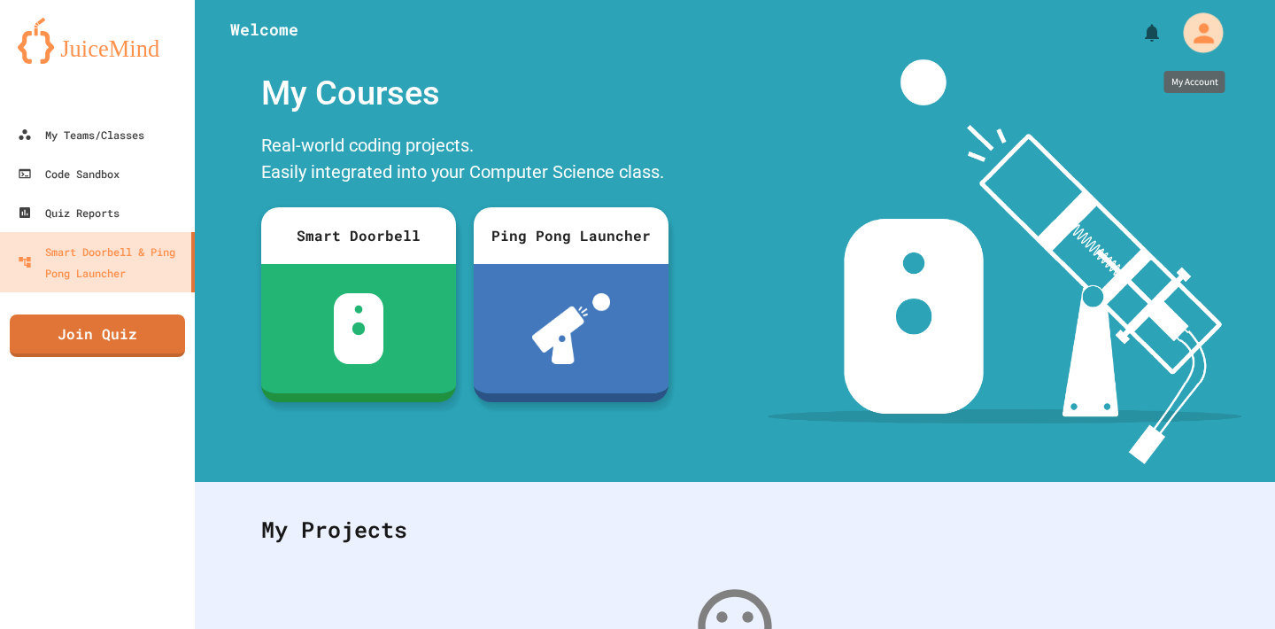
click at [1199, 32] on icon "My Account" at bounding box center [1203, 33] width 30 height 30
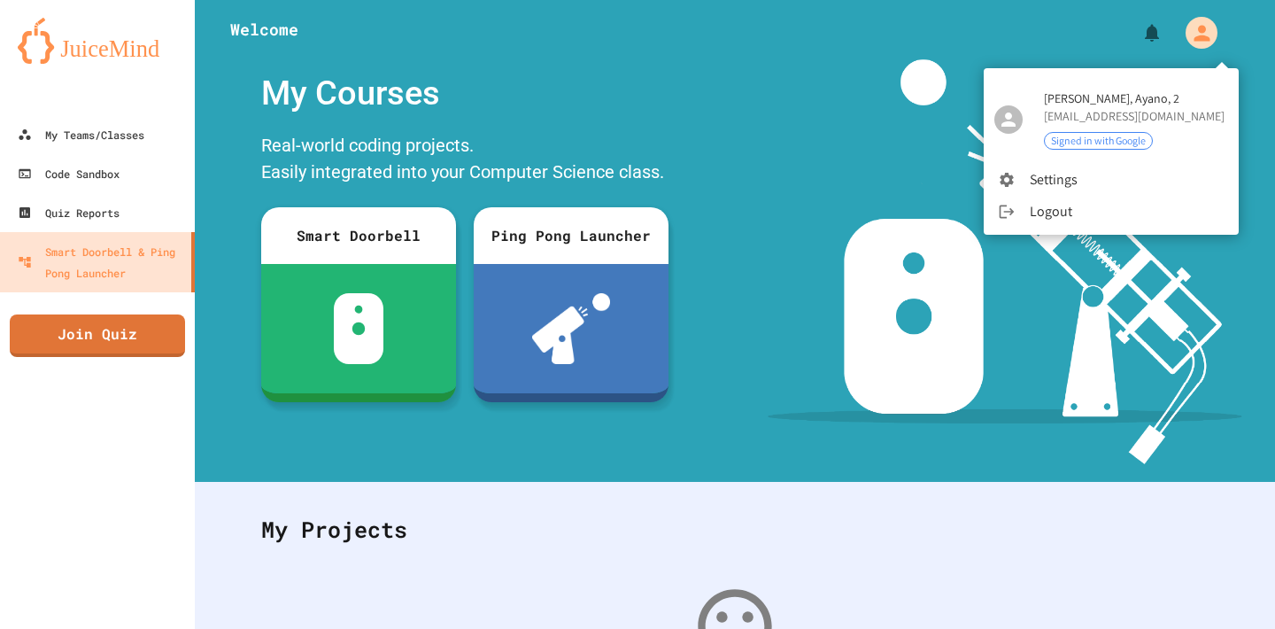
click at [640, 104] on div at bounding box center [637, 314] width 1275 height 629
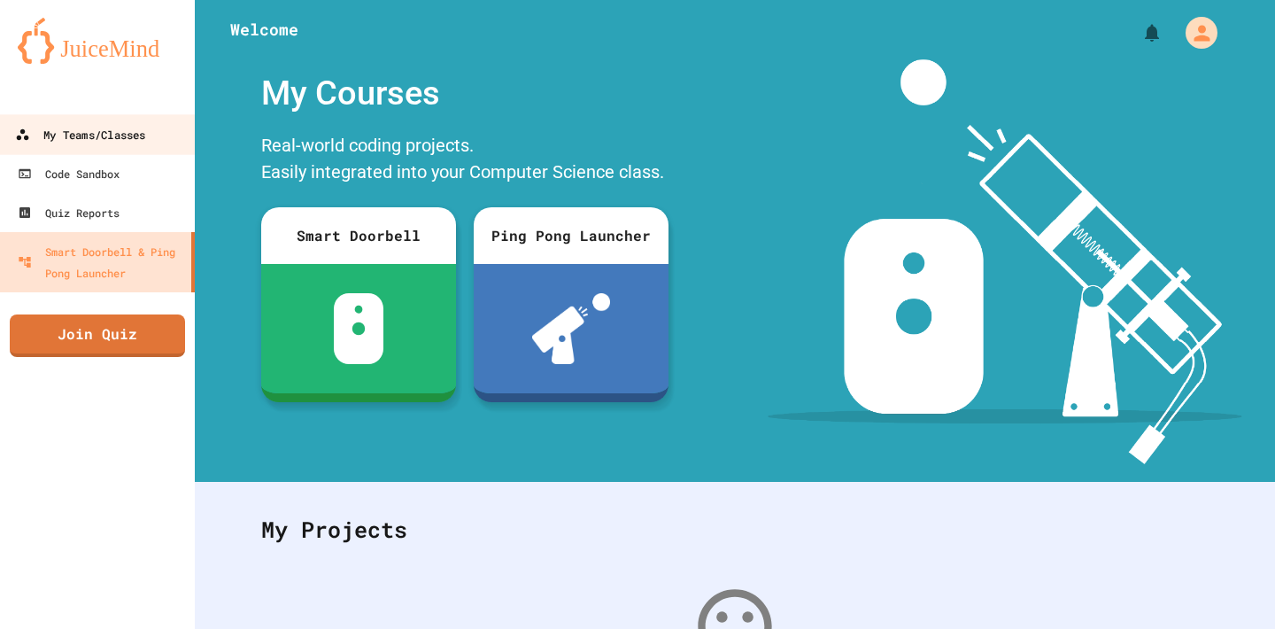
click at [135, 152] on link "My Teams/Classes" at bounding box center [97, 134] width 201 height 40
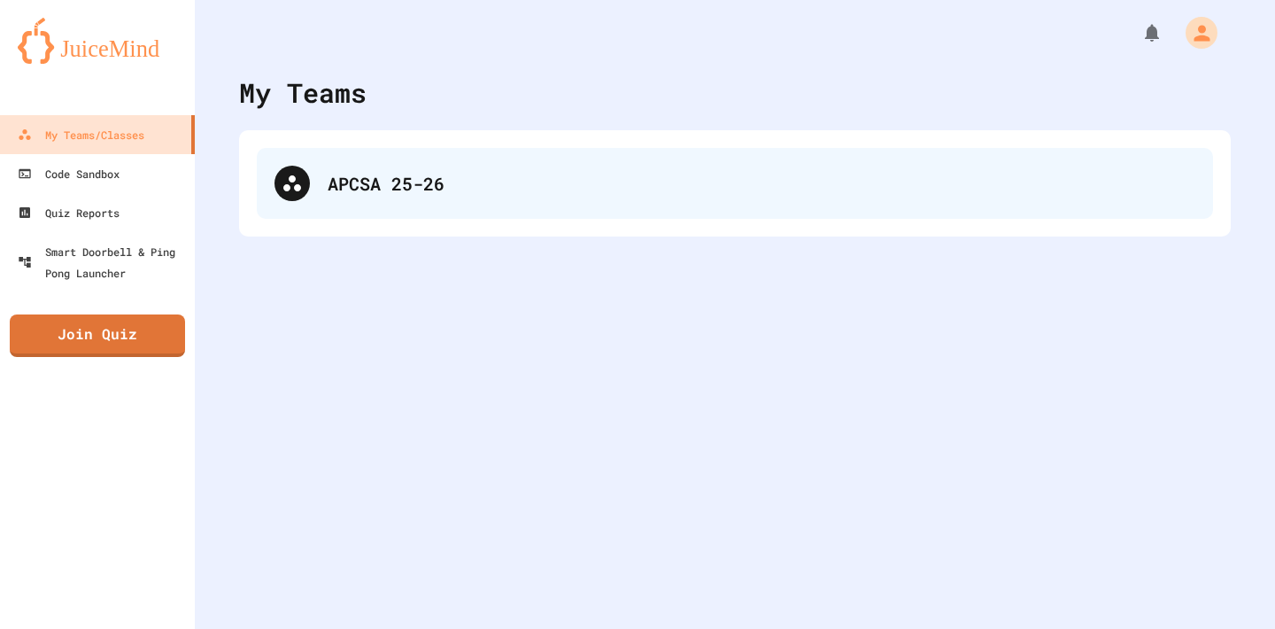
click at [282, 159] on div "APCSA 25-26" at bounding box center [735, 183] width 956 height 71
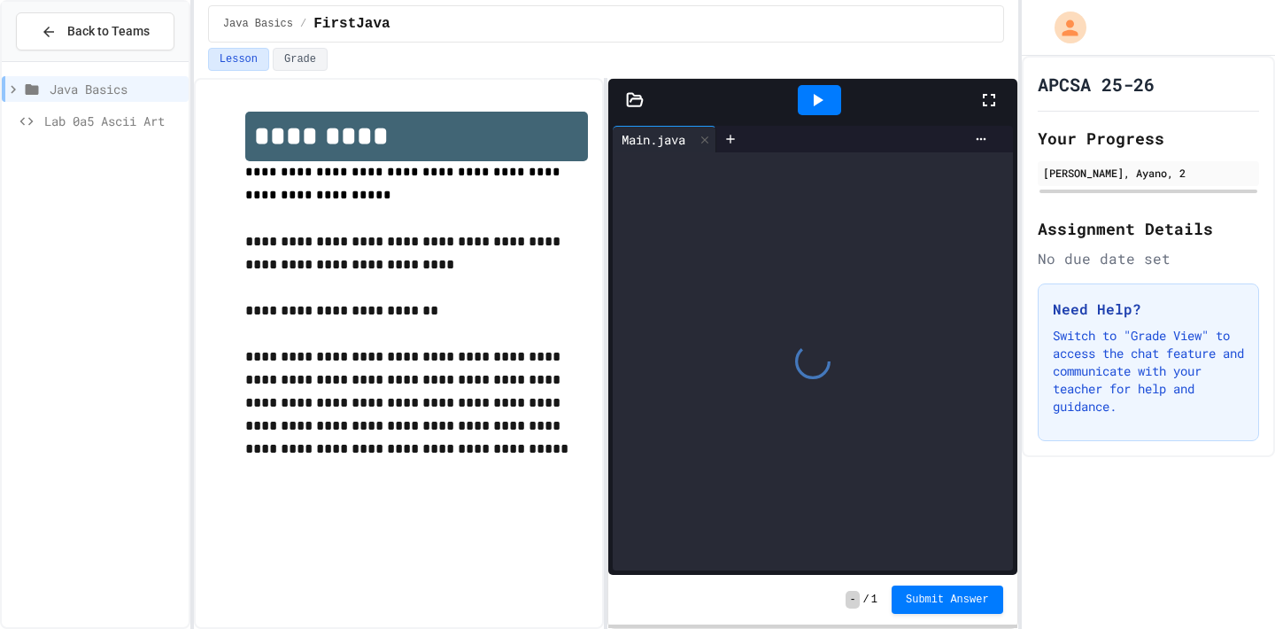
click at [105, 130] on div "Lab 0a5 Ascii Art" at bounding box center [95, 121] width 187 height 26
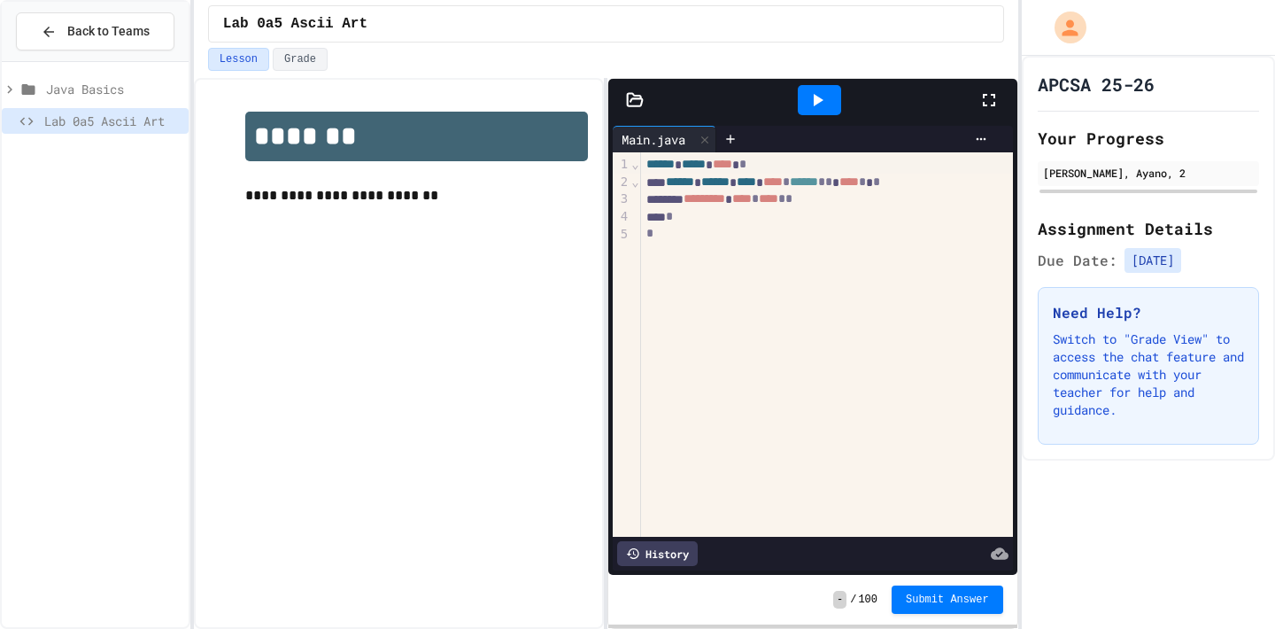
click at [640, 105] on icon at bounding box center [635, 99] width 15 height 12
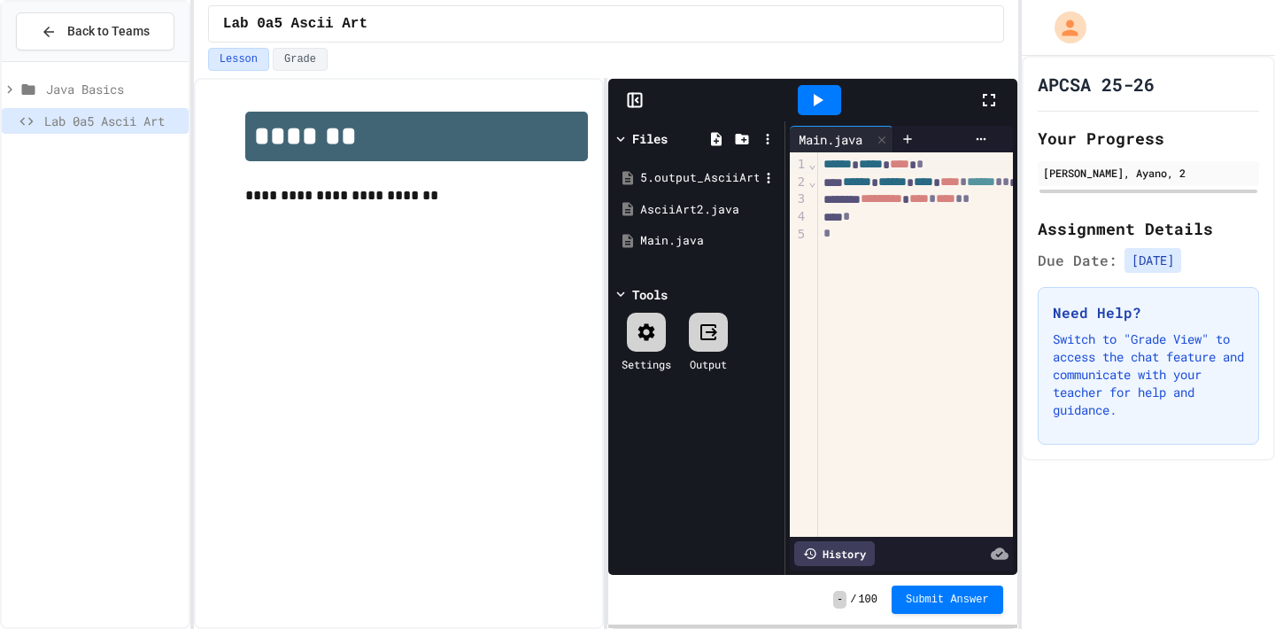
click at [664, 174] on div "5.output_AsciiArt3_lab_java_aplus.pdf" at bounding box center [699, 178] width 119 height 18
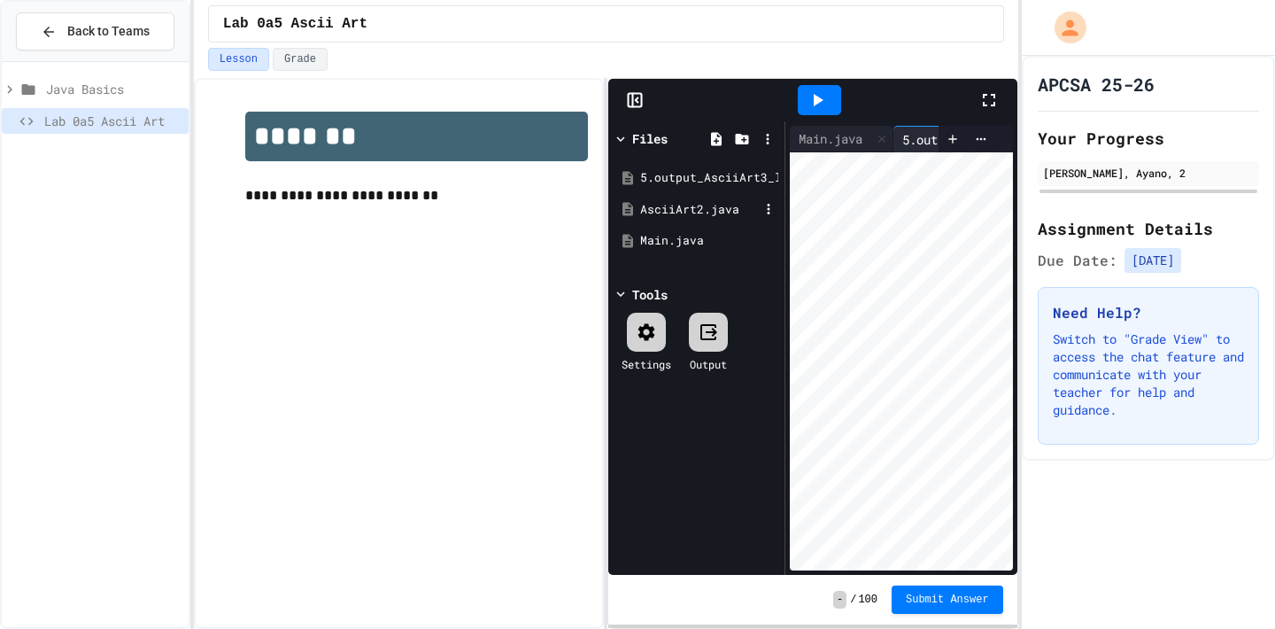
click at [654, 199] on div "AsciiArt2.java" at bounding box center [696, 210] width 167 height 32
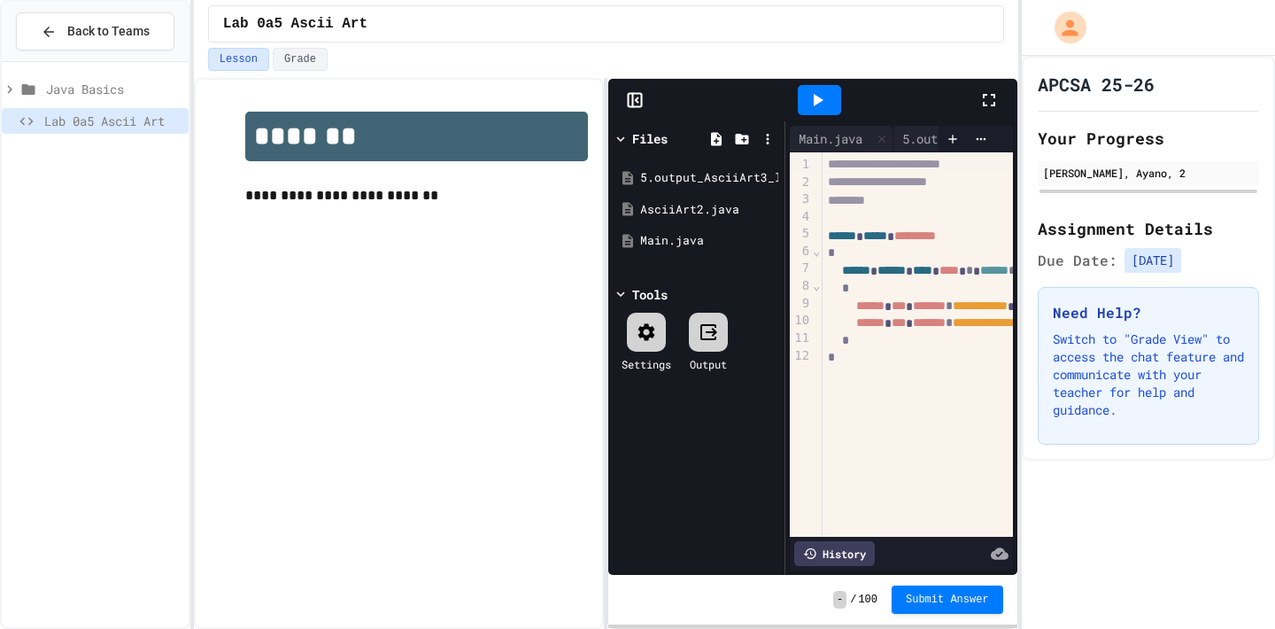
click at [148, 95] on span "Java Basics" at bounding box center [113, 89] width 135 height 19
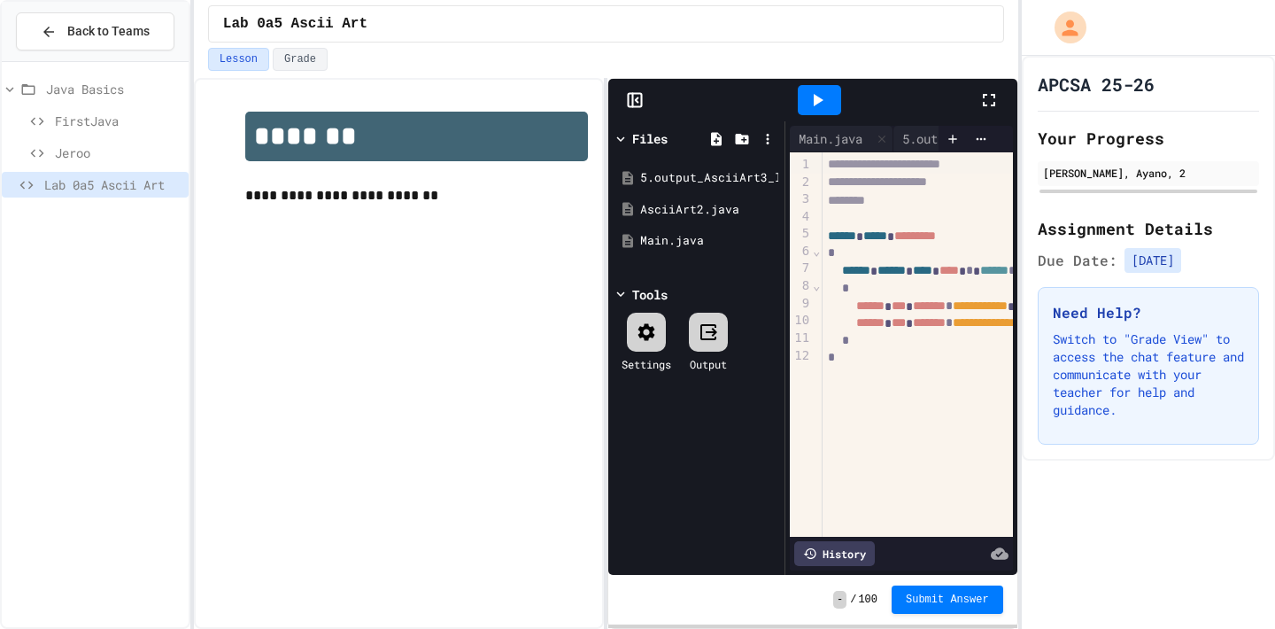
click at [90, 119] on span "FirstJava" at bounding box center [118, 121] width 127 height 19
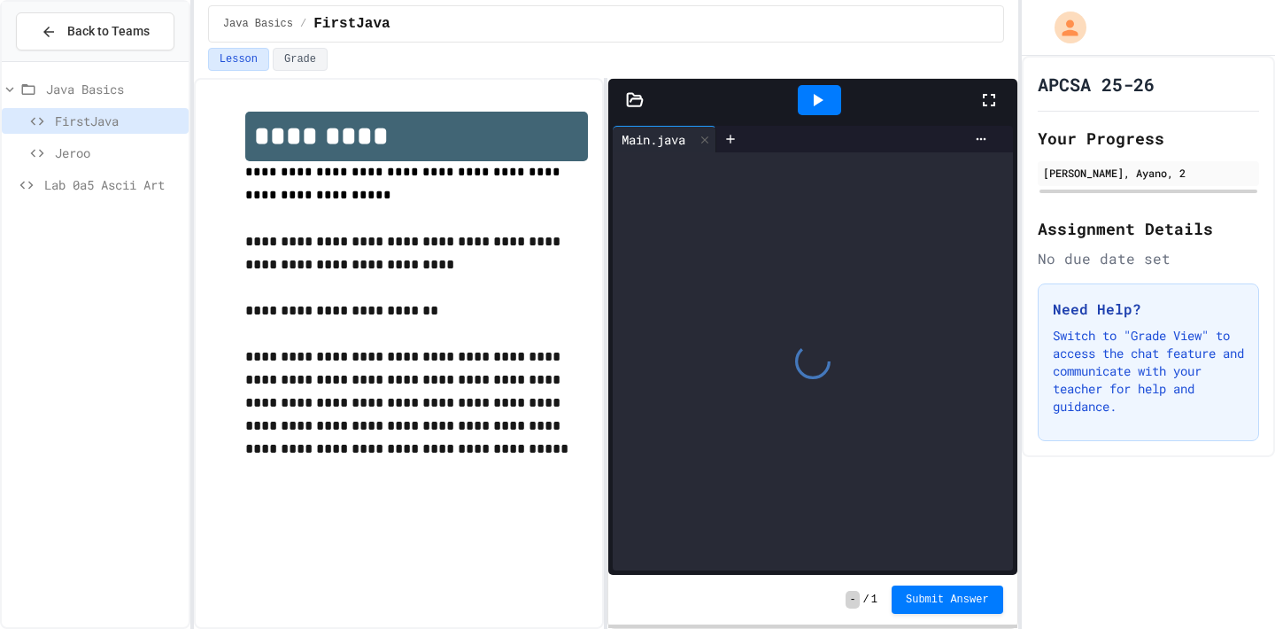
click at [630, 99] on icon at bounding box center [635, 100] width 18 height 18
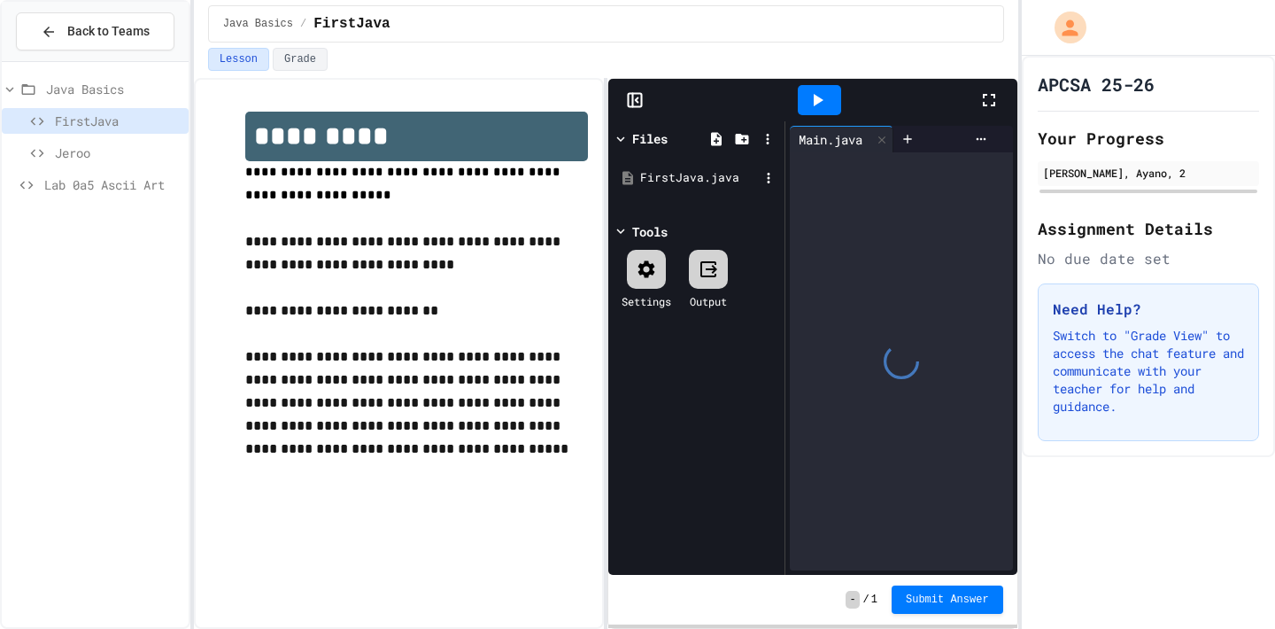
click at [699, 179] on div "FirstJava.java" at bounding box center [699, 178] width 119 height 18
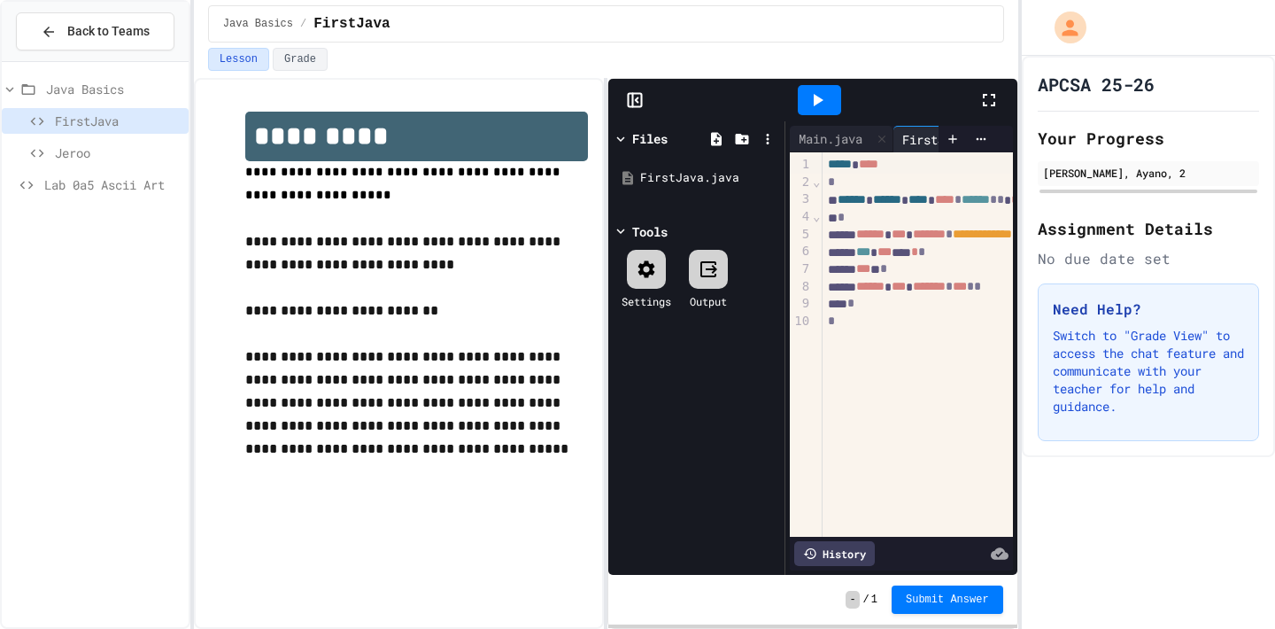
click at [625, 138] on icon at bounding box center [621, 139] width 16 height 16
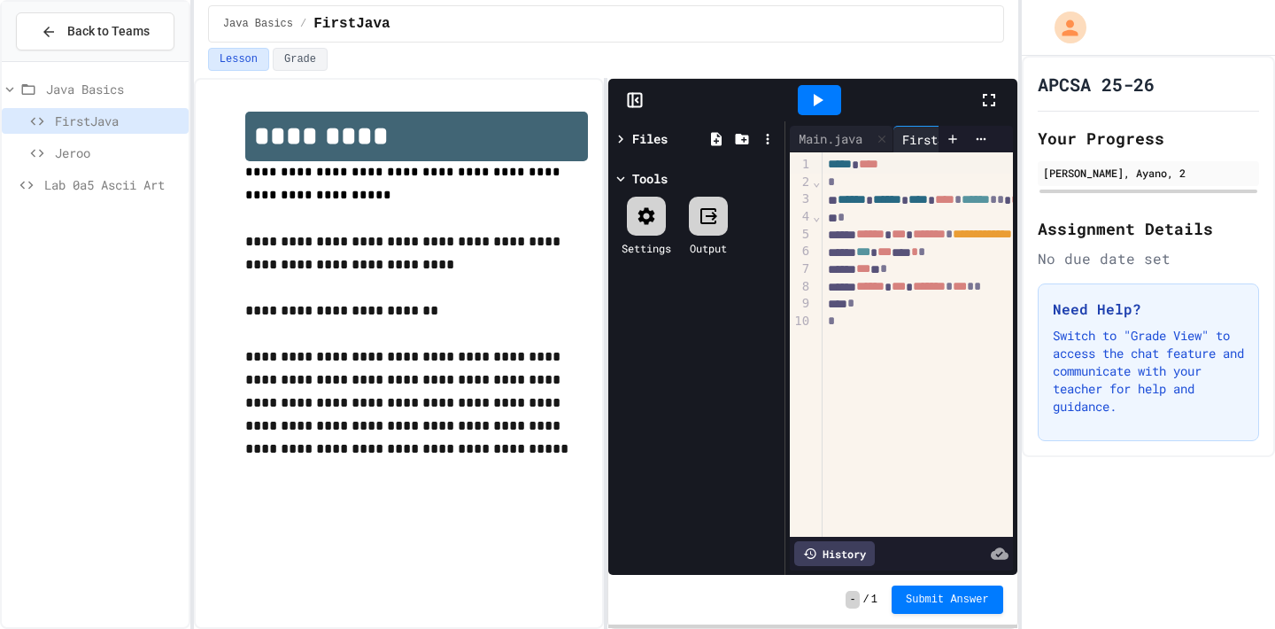
click at [989, 101] on icon at bounding box center [988, 99] width 21 height 21
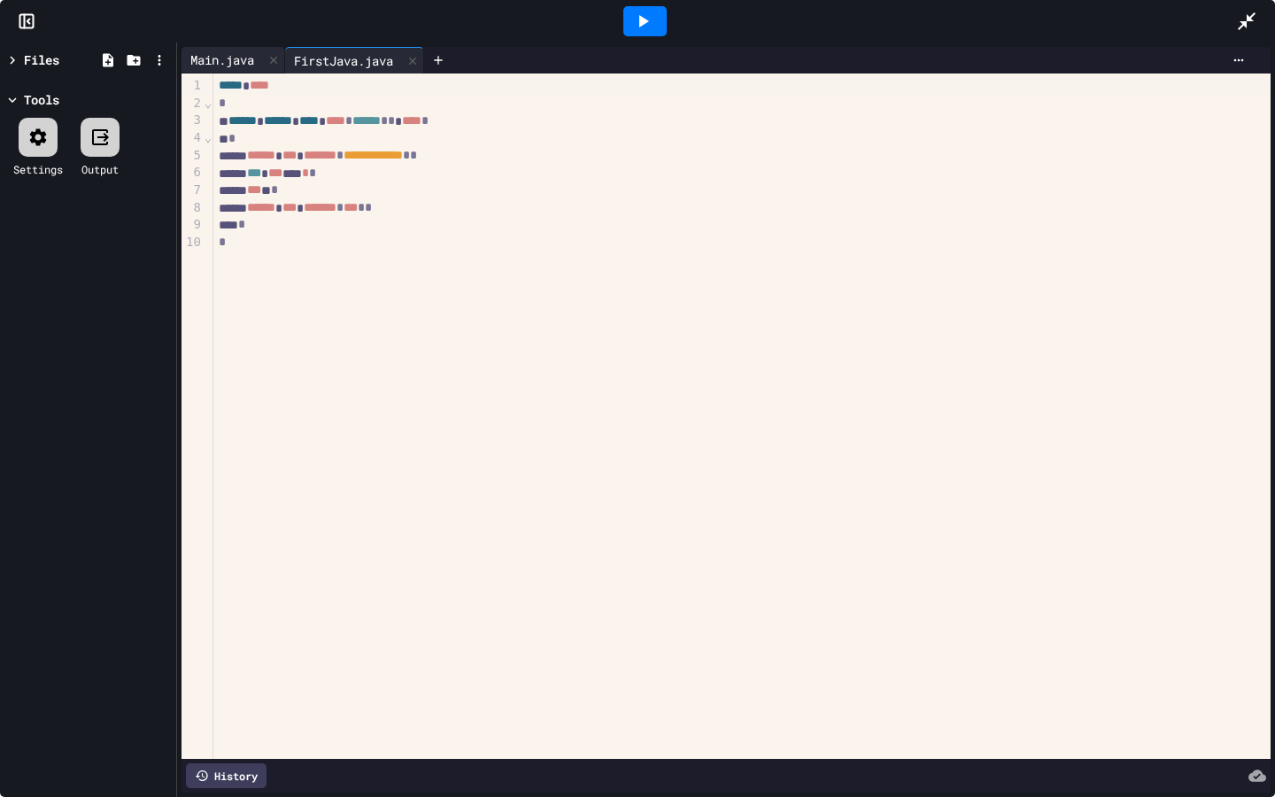
click at [240, 63] on div "Main.java" at bounding box center [222, 59] width 81 height 19
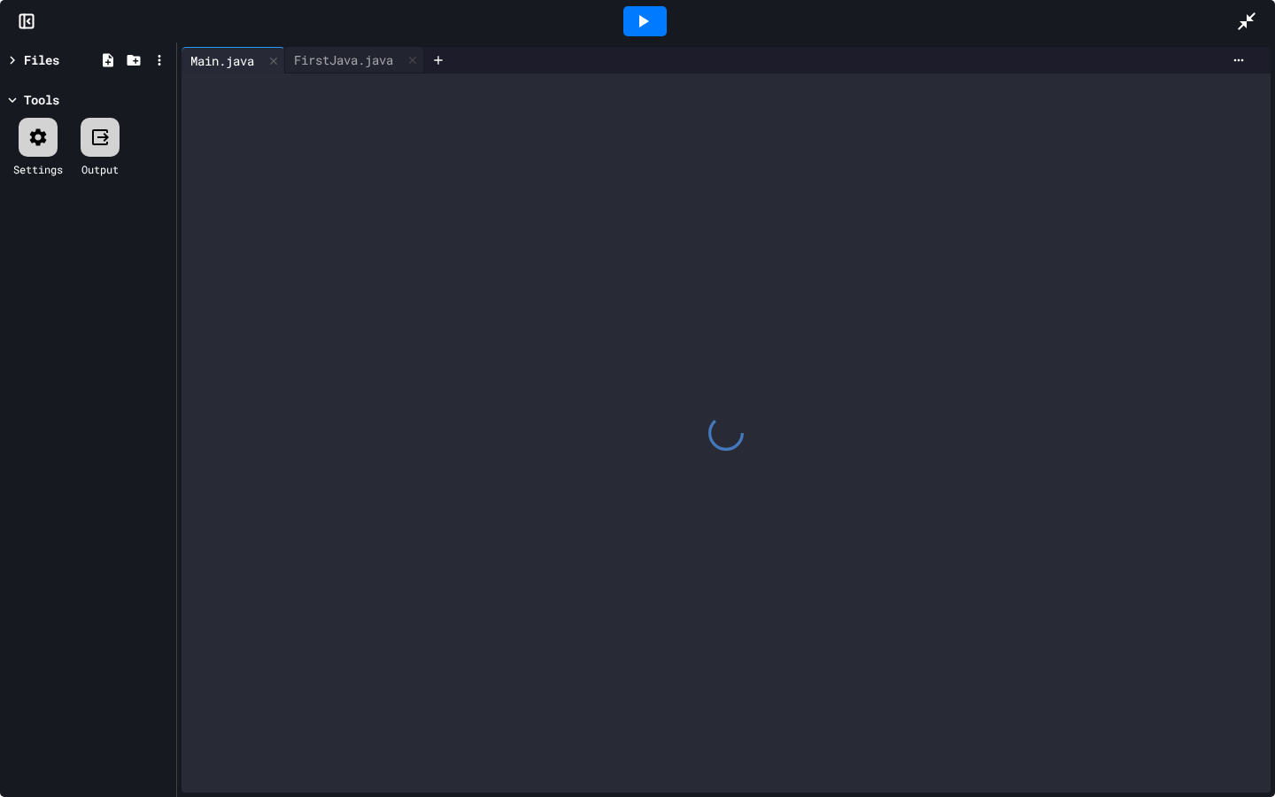
click at [73, 61] on div "Files" at bounding box center [49, 59] width 90 height 19
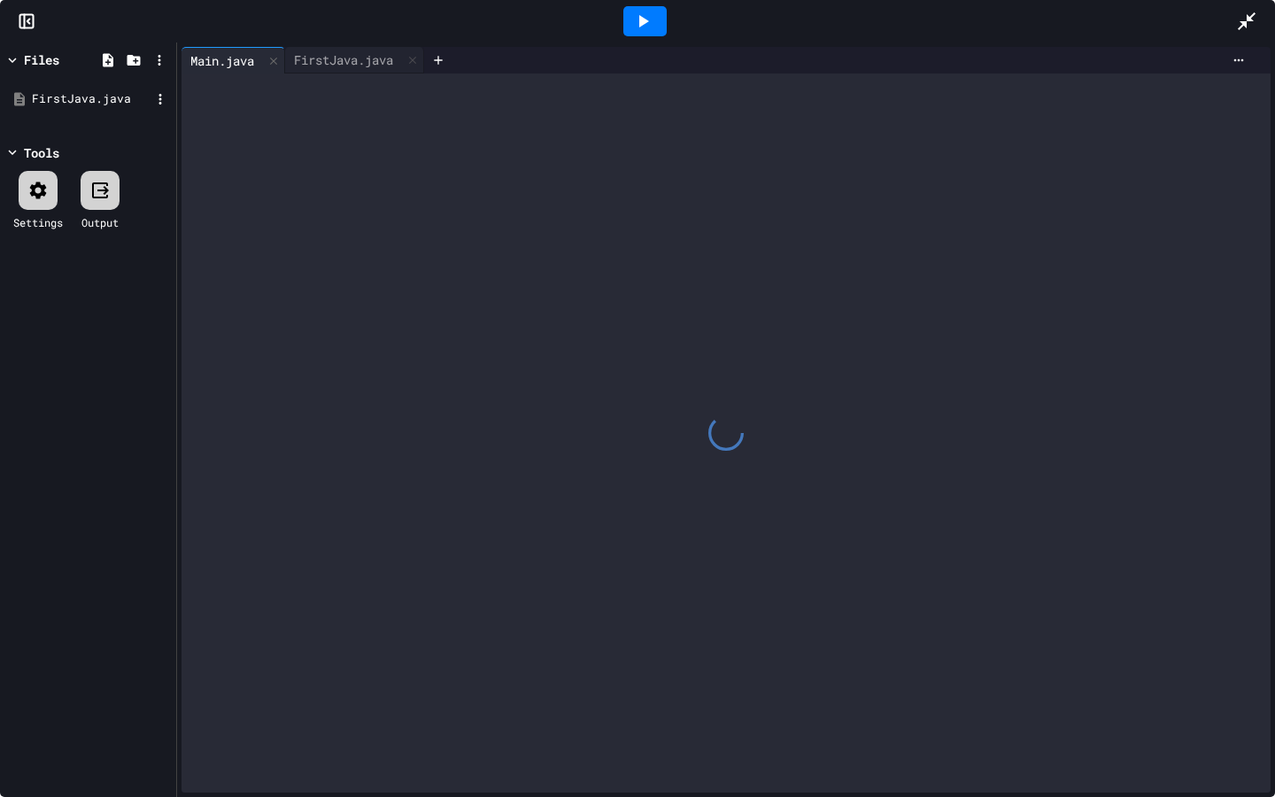
click at [74, 93] on div "FirstJava.java" at bounding box center [91, 99] width 119 height 18
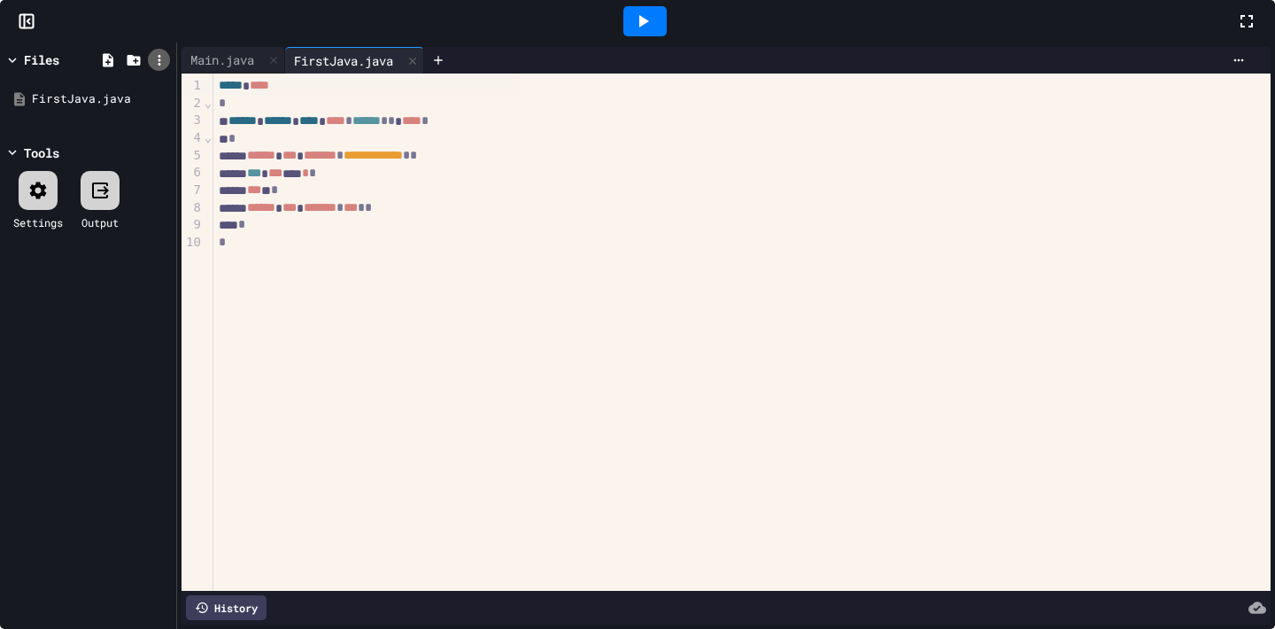
click at [167, 68] on icon at bounding box center [159, 60] width 16 height 16
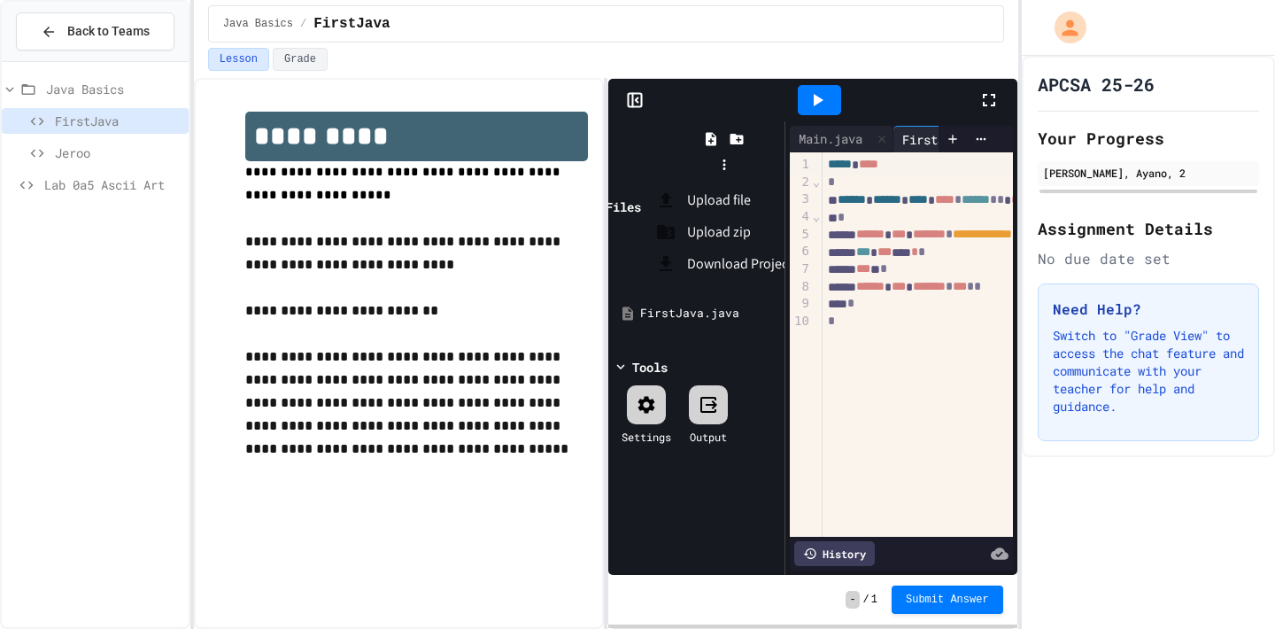
click at [657, 110] on div at bounding box center [637, 314] width 1275 height 629
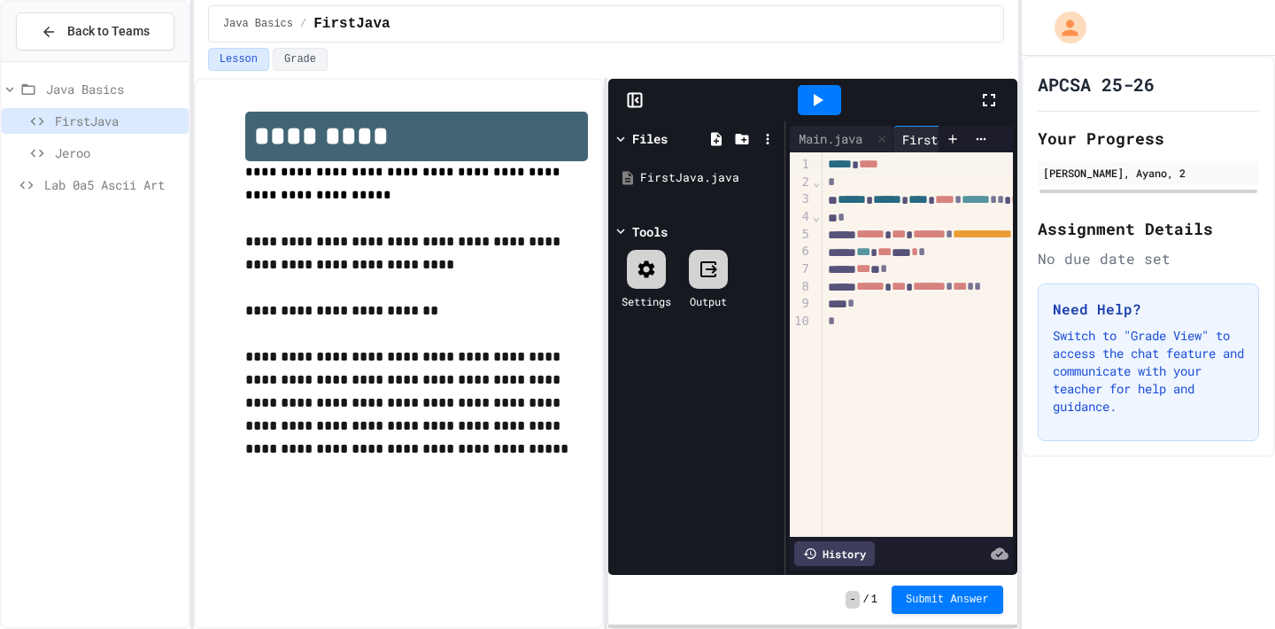
click at [643, 110] on div at bounding box center [812, 100] width 408 height 42
click at [635, 104] on icon at bounding box center [635, 100] width 18 height 18
